Goal: Check status

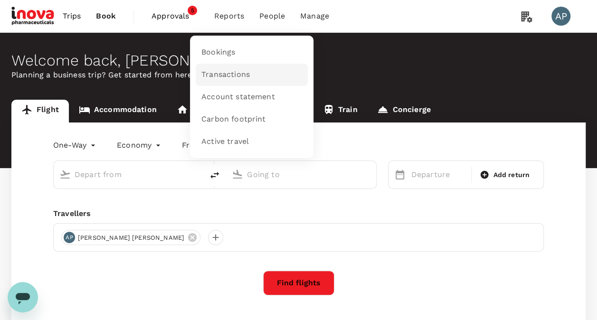
click at [230, 73] on span "Transactions" at bounding box center [225, 74] width 48 height 11
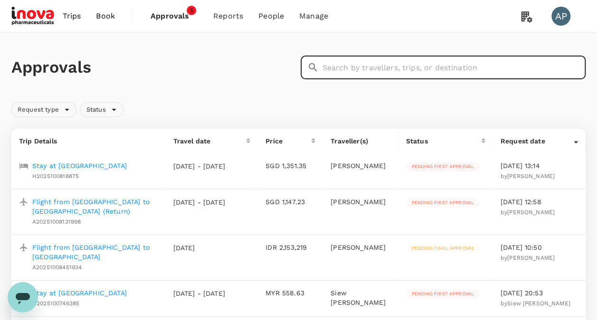
click at [371, 69] on input "text" at bounding box center [454, 68] width 264 height 24
paste input "A20251007512006"
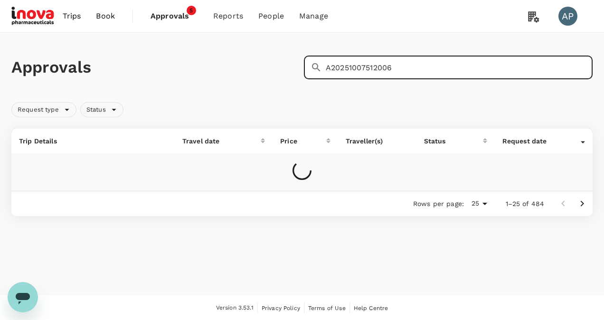
type input "A20251007512006"
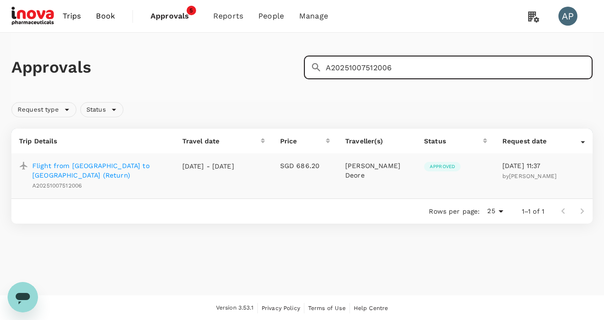
click at [122, 166] on p "Flight from Singapore to Mumbai (Return)" at bounding box center [99, 170] width 135 height 19
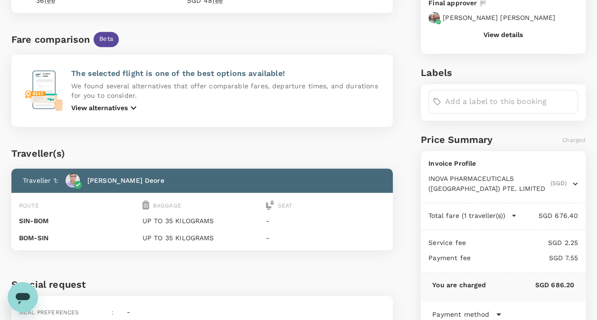
scroll to position [47, 0]
